Goal: Find specific page/section: Find specific page/section

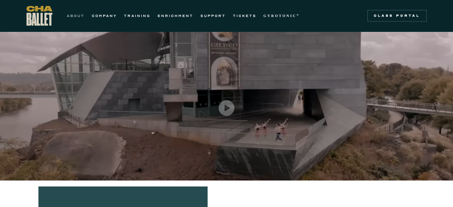
click at [75, 15] on link "ABOUT" at bounding box center [76, 15] width 18 height 7
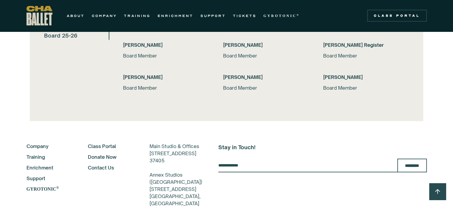
scroll to position [1333, 0]
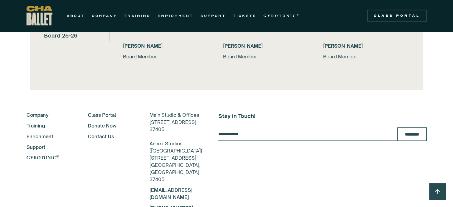
click at [93, 135] on link "Contact Us" at bounding box center [111, 136] width 46 height 7
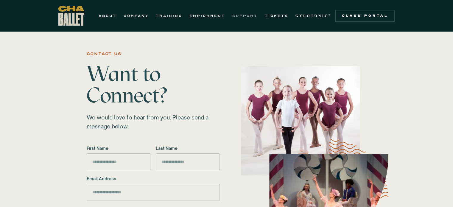
click at [240, 16] on link "SUPPORT" at bounding box center [244, 15] width 25 height 7
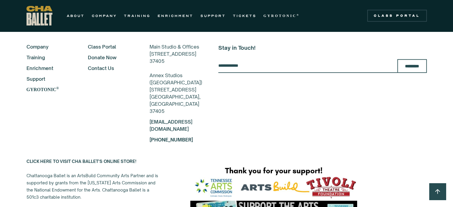
scroll to position [1687, 0]
